Goal: Communication & Community: Ask a question

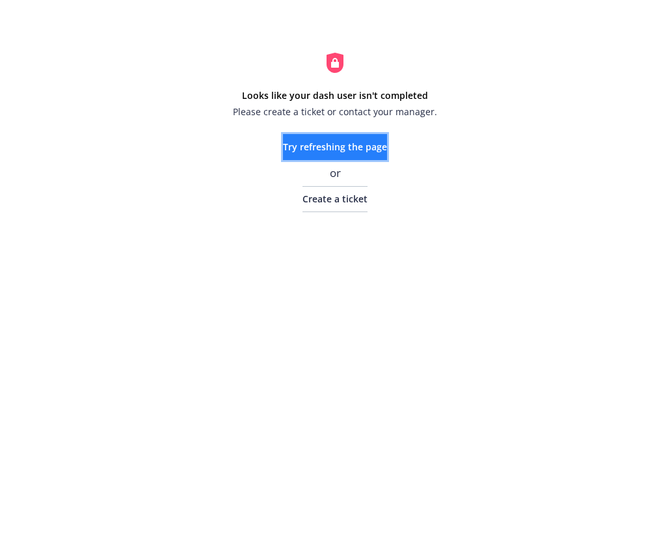
click at [379, 148] on span "Try refreshing the page" at bounding box center [335, 146] width 104 height 12
